Goal: Task Accomplishment & Management: Manage account settings

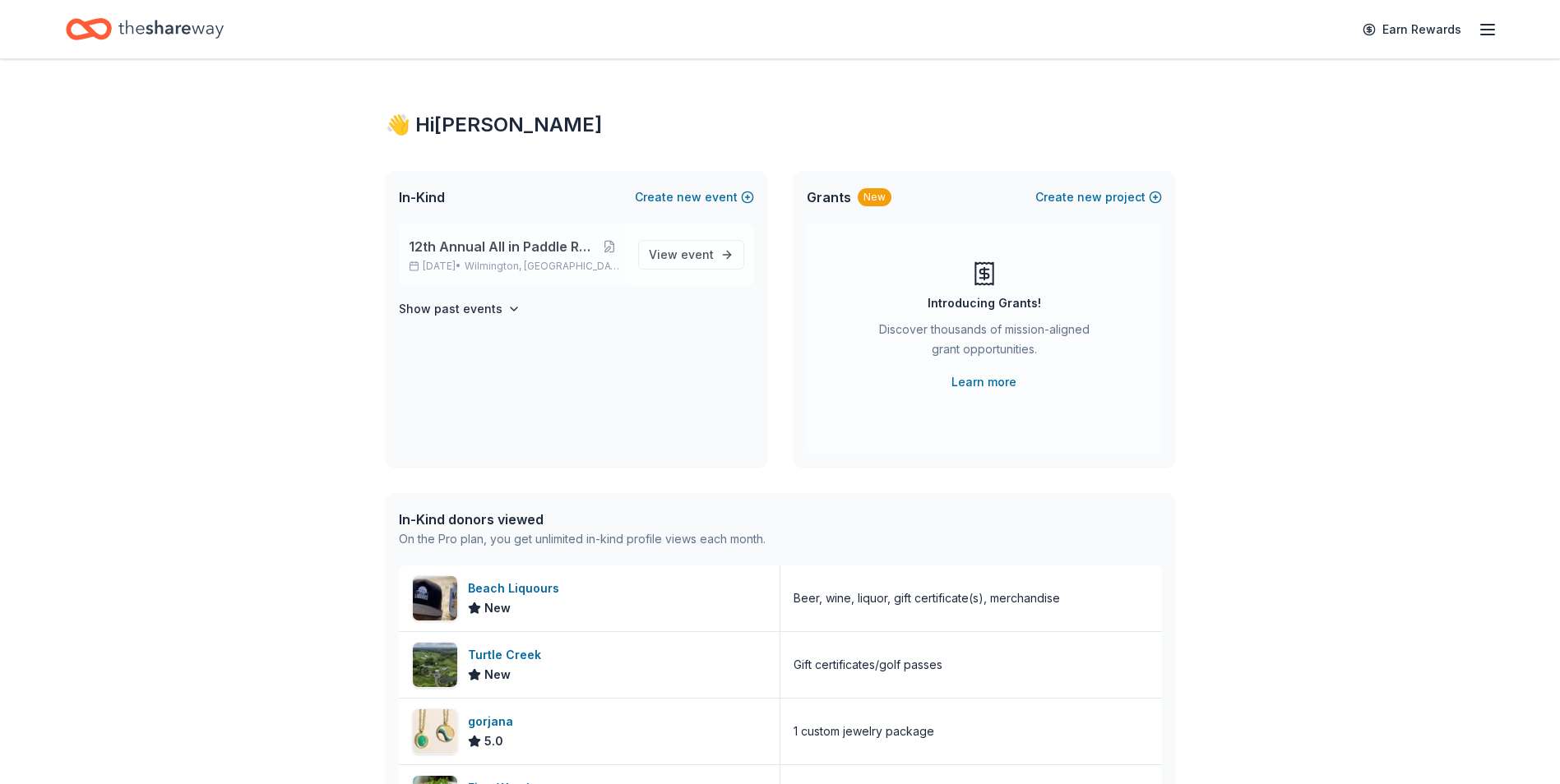
click at [490, 253] on span "12th Annual All in Paddle Raffle" at bounding box center [501, 246] width 185 height 20
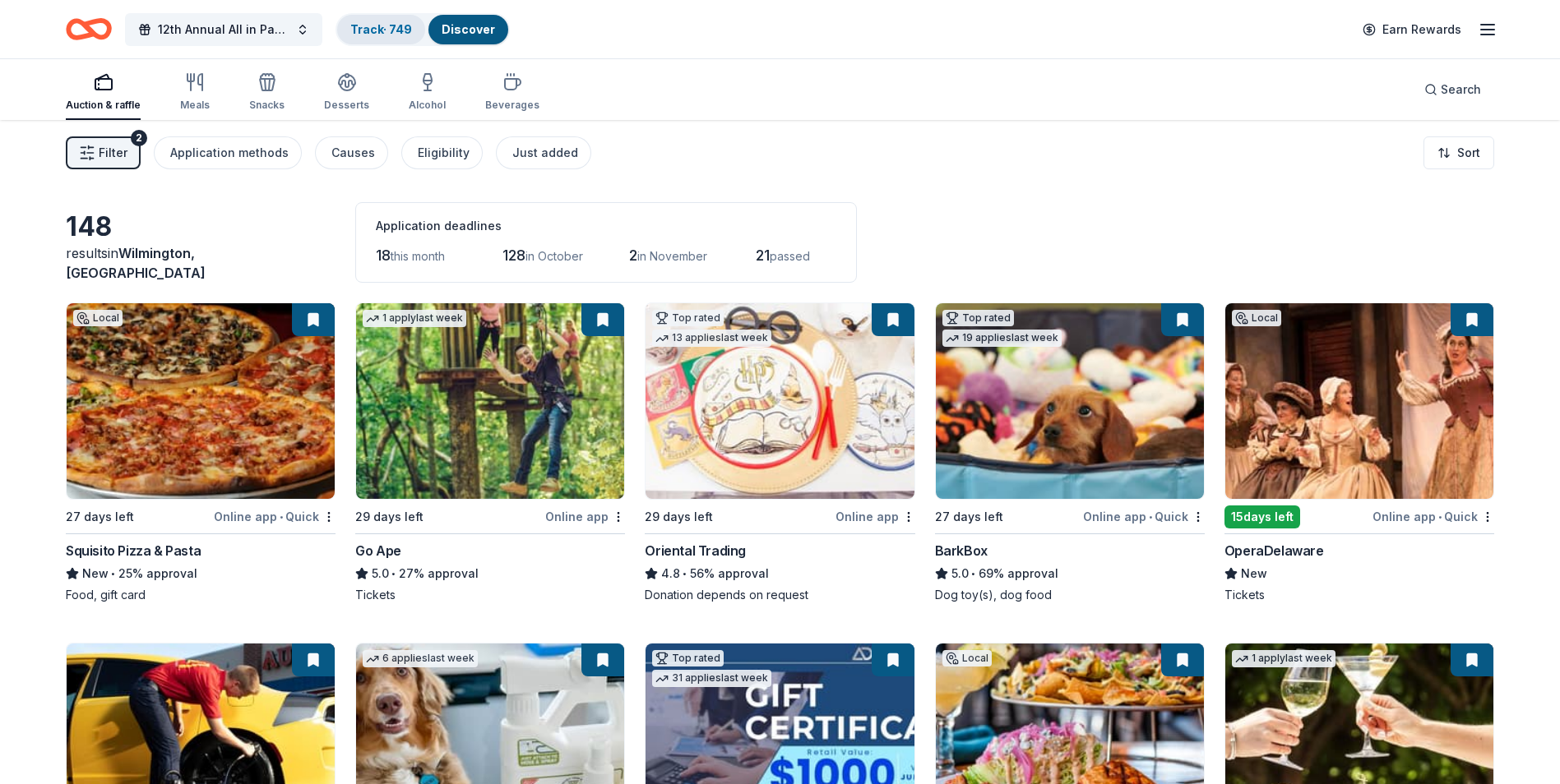
click at [378, 26] on link "Track · 749" at bounding box center [381, 29] width 61 height 14
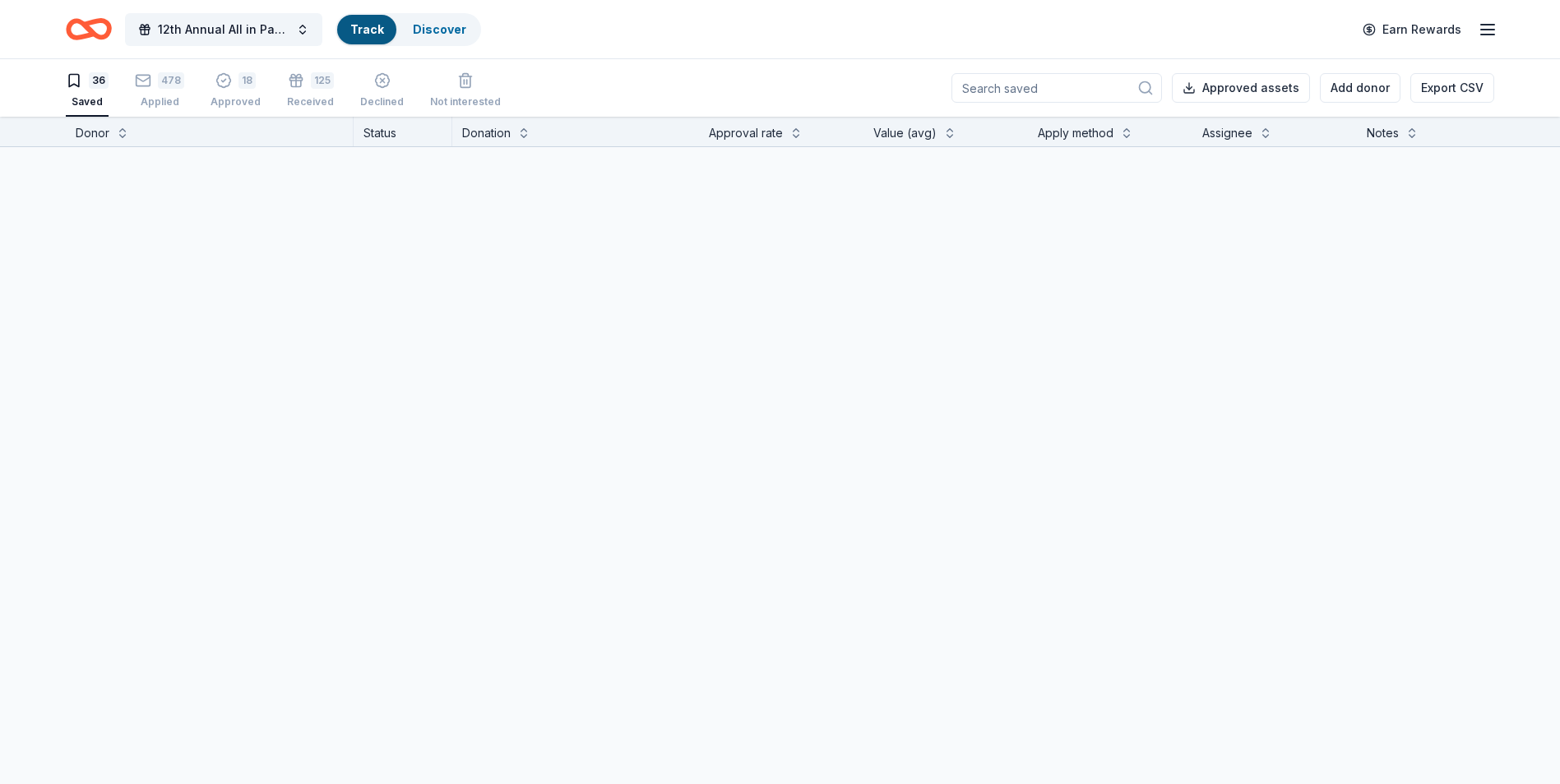
scroll to position [1, 0]
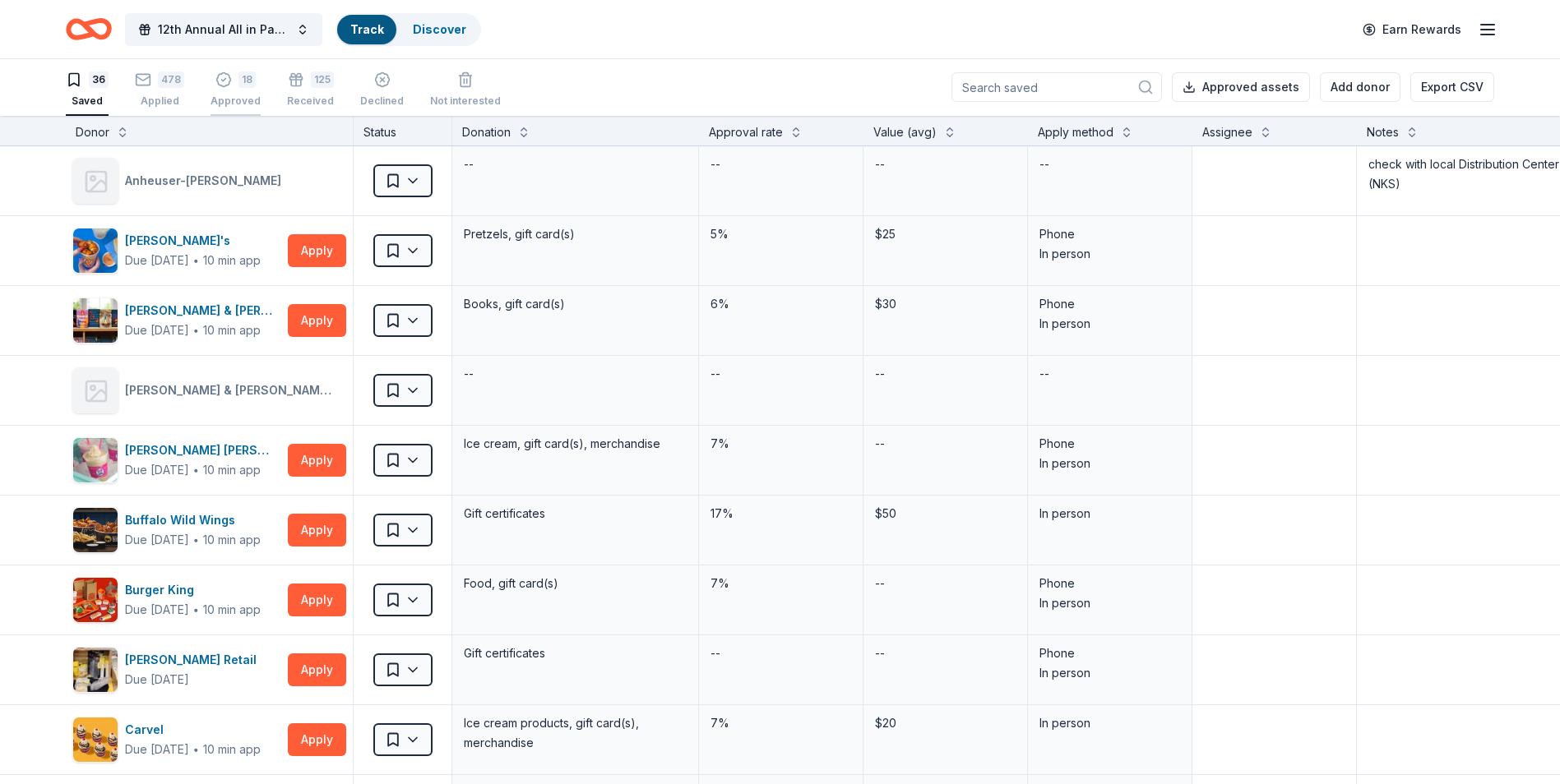
click at [225, 95] on div "Approved" at bounding box center [235, 100] width 50 height 13
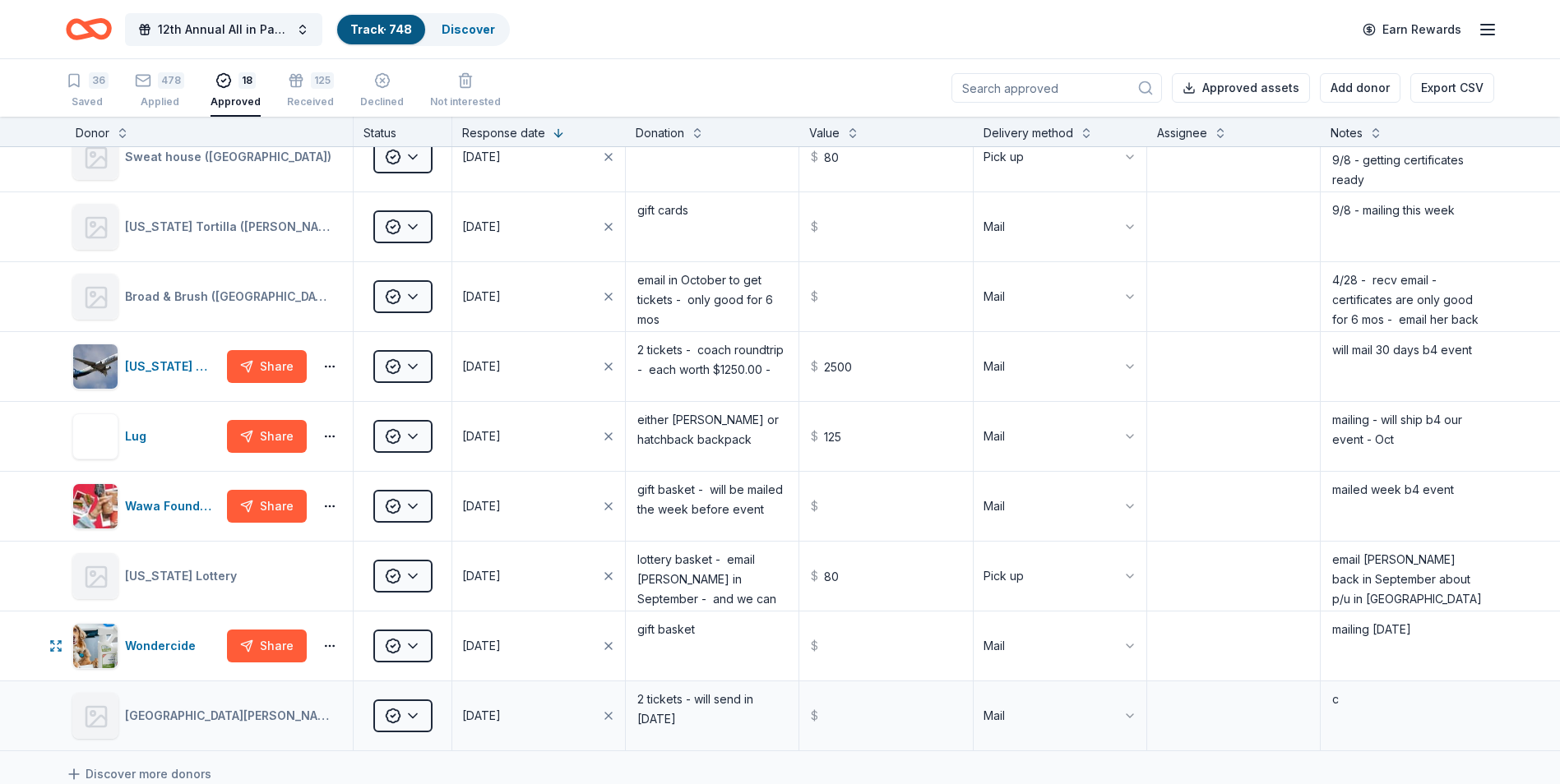
scroll to position [657, 0]
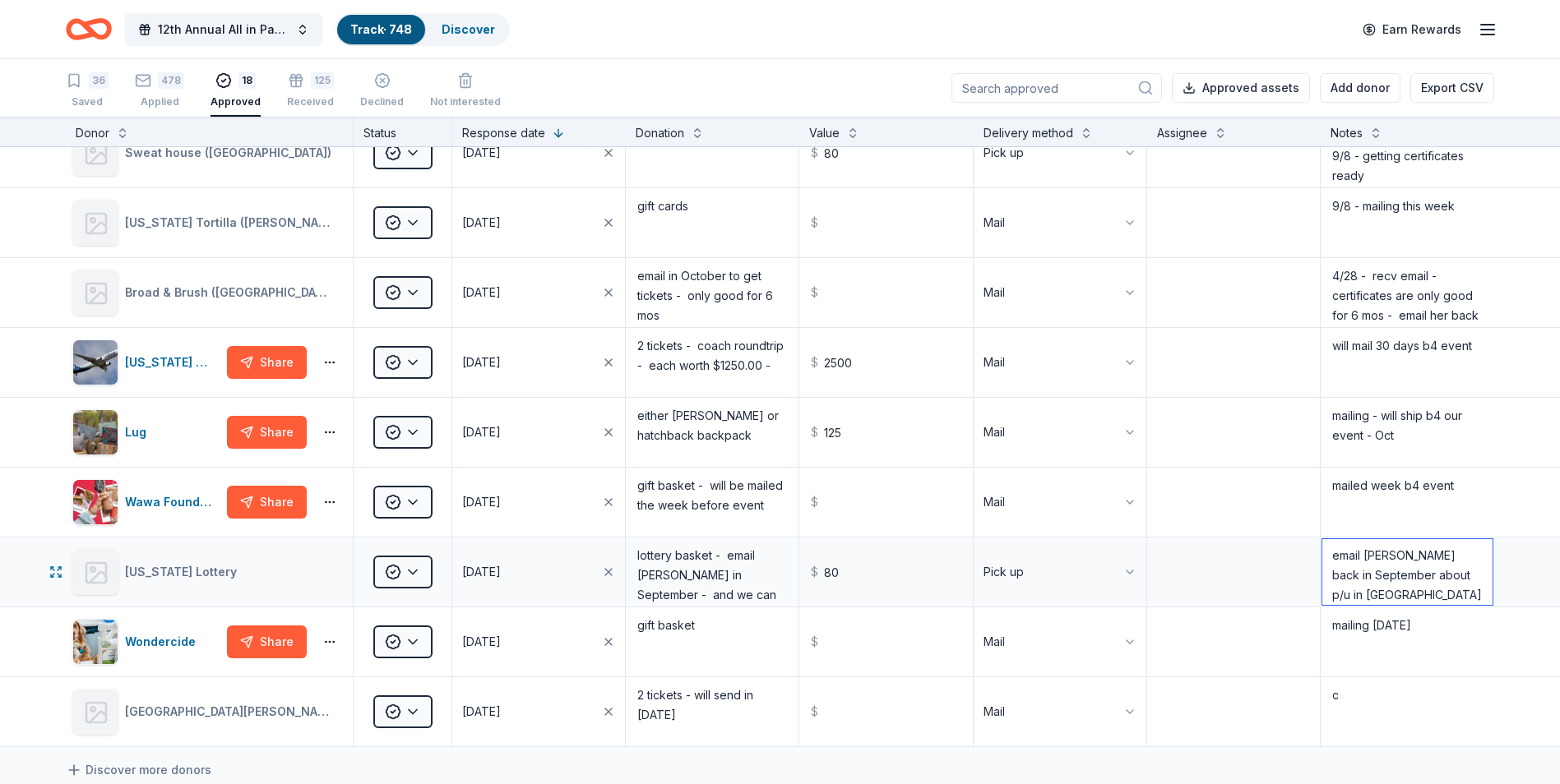
click at [1397, 582] on textarea "email [PERSON_NAME] back in September about p/u in [GEOGRAPHIC_DATA] 9/11 - [PE…" at bounding box center [1407, 571] width 170 height 65
click at [847, 293] on input "text" at bounding box center [885, 292] width 169 height 65
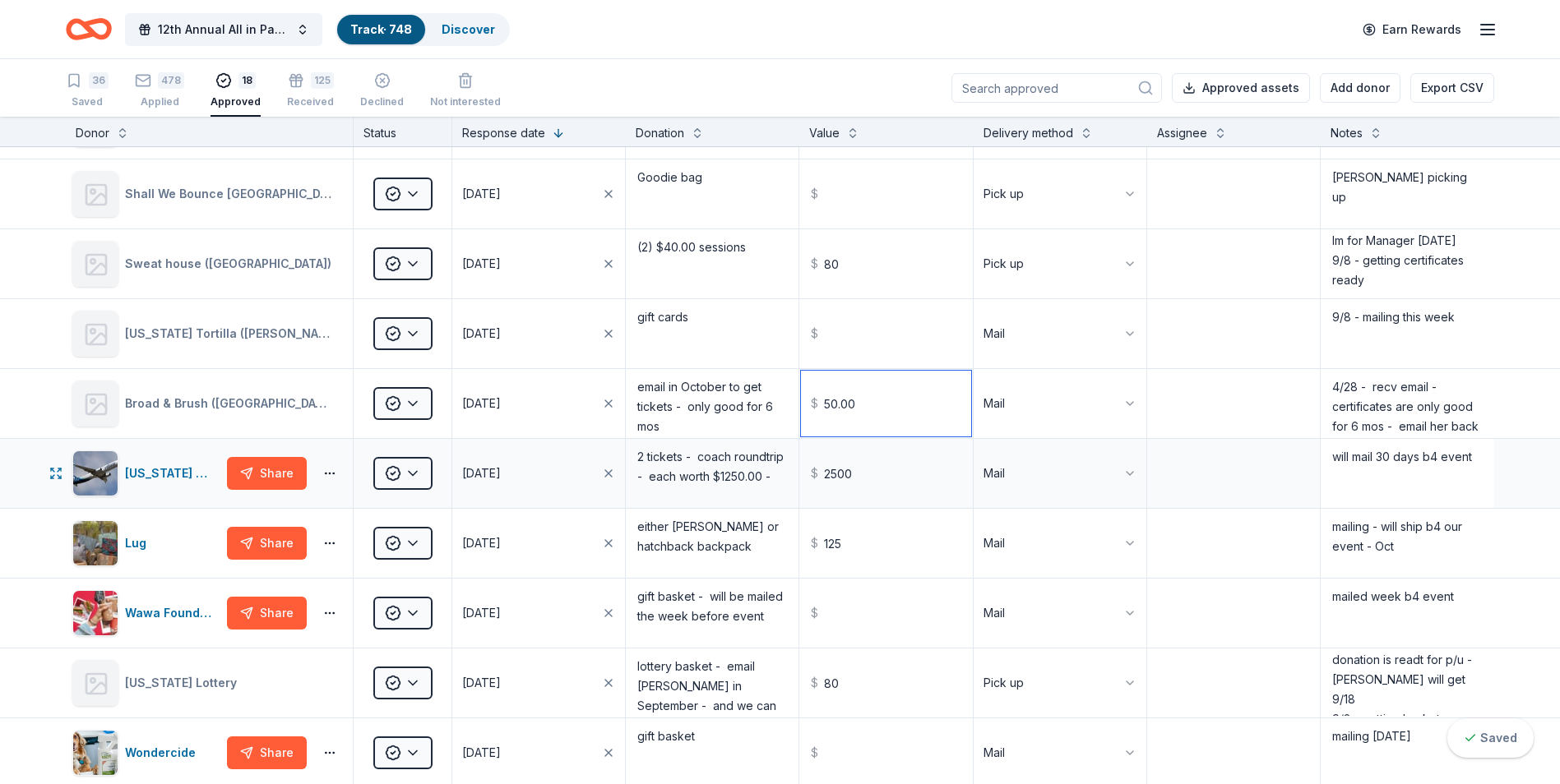
scroll to position [576, 0]
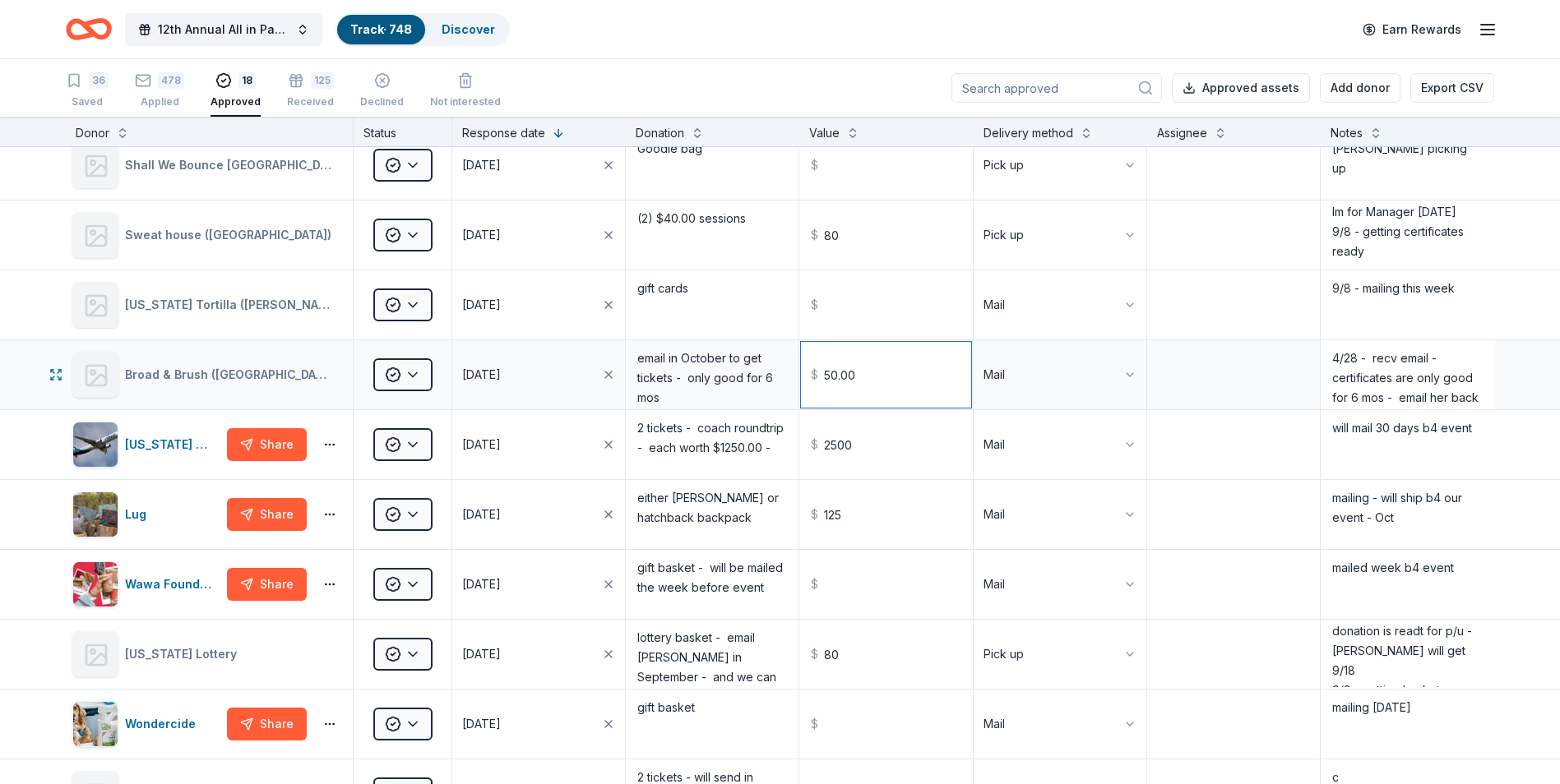
type input "50.00"
click at [1324, 361] on textarea "4/28 - recv email - certificates are only good for 6 mos - email her back in Oc…" at bounding box center [1407, 374] width 170 height 65
type textarea "9/12 - Donating $50.00 GC - [PERSON_NAME] will p/u 4/28 - recv email - certific…"
click at [908, 383] on input "50.00" at bounding box center [885, 374] width 169 height 65
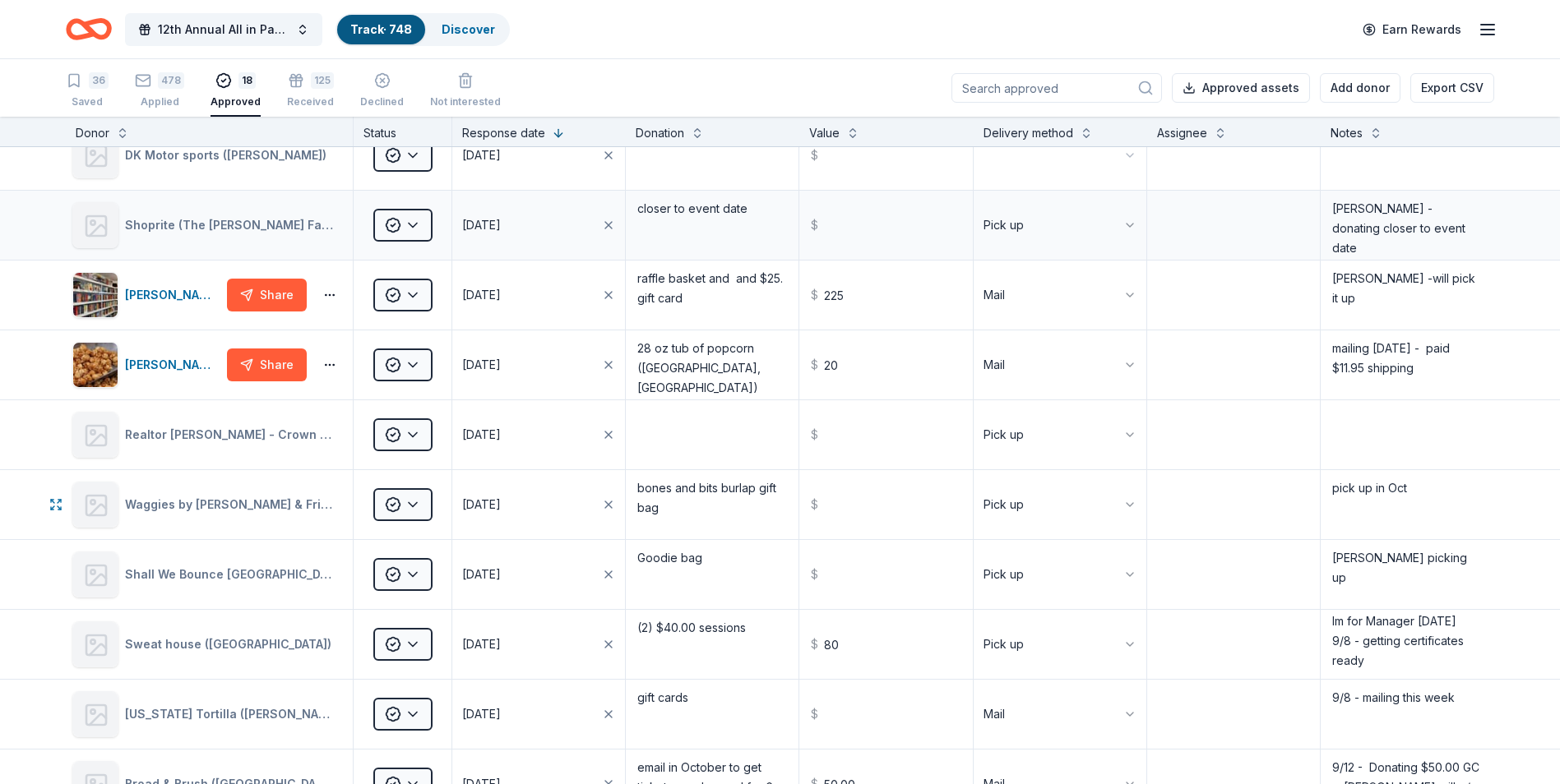
scroll to position [164, 0]
